Goal: Task Accomplishment & Management: Use online tool/utility

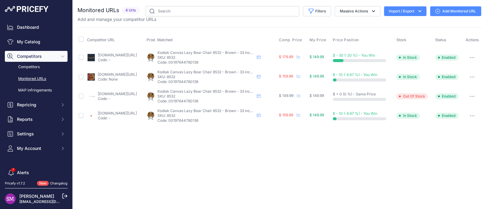
click at [472, 96] on icon "button" at bounding box center [472, 96] width 1 height 1
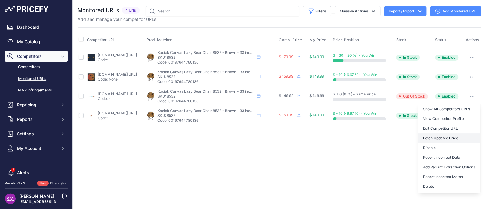
click at [450, 136] on button "Fetch Updated Price" at bounding box center [449, 138] width 62 height 10
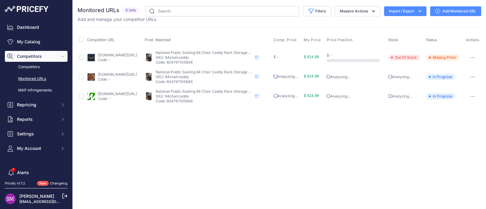
click at [136, 55] on link "[DOMAIN_NAME][URL]" at bounding box center [117, 55] width 39 height 5
